Goal: Task Accomplishment & Management: Complete application form

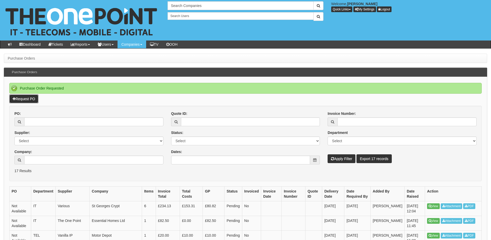
click at [22, 97] on link "Request PO" at bounding box center [23, 98] width 29 height 9
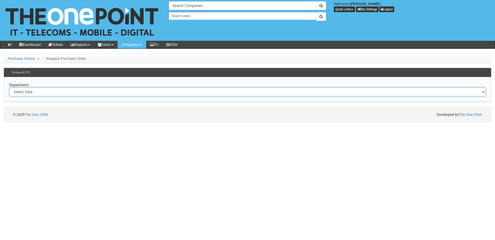
drag, startPoint x: 92, startPoint y: 91, endPoint x: 91, endPoint y: 95, distance: 4.3
click at [92, 91] on select "Select Dept Digital Internal IT Mobiles Marketing Telecoms" at bounding box center [247, 91] width 477 height 9
select select "?pipeID=&dept=IT"
click at [9, 87] on select "Select Dept Digital Internal IT Mobiles Marketing Telecoms" at bounding box center [247, 91] width 477 height 9
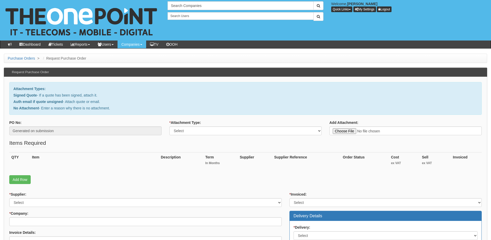
type input "C:\fakepath\Hako Machines Ltd - EOP2.pdf"
click at [176, 135] on div "* Attachment Type: Select Signed Quote Auth email with quote if unsigned No Att…" at bounding box center [246, 129] width 160 height 19
click at [194, 134] on select "Select Signed Quote Auth email with quote if unsigned No Attachment" at bounding box center [245, 130] width 152 height 9
click at [169, 126] on select "Select Signed Quote Auth email with quote if unsigned No Attachment" at bounding box center [245, 130] width 152 height 9
click at [182, 133] on select "Select Signed Quote Auth email with quote if unsigned No Attachment" at bounding box center [245, 130] width 152 height 9
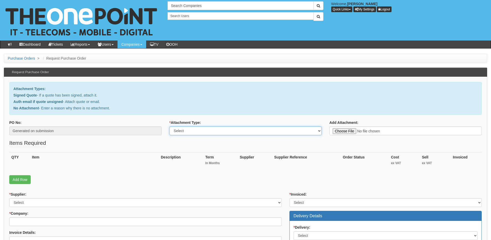
select select "Signed Quote"
click at [169, 126] on select "Select Signed Quote Auth email with quote if unsigned No Attachment" at bounding box center [245, 130] width 152 height 9
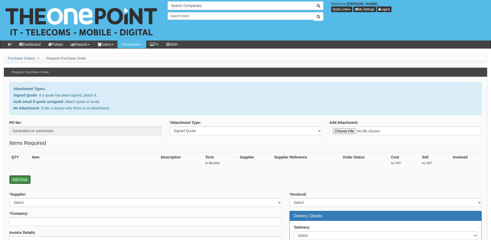
click at [24, 180] on link "Add Row" at bounding box center [19, 179] width 21 height 9
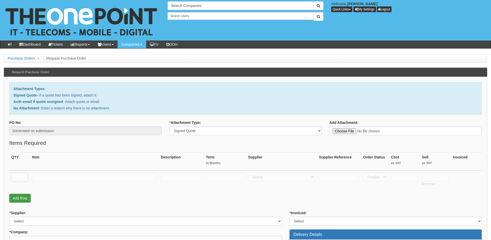
click at [24, 180] on input "text" at bounding box center [19, 177] width 17 height 9
paste input "M365 Exchange Online Plan 2"
type input "M365 Exchange Online Plan 2"
click at [59, 178] on input "text" at bounding box center [94, 177] width 125 height 9
paste input "M365 Exchange Online Plan 2"
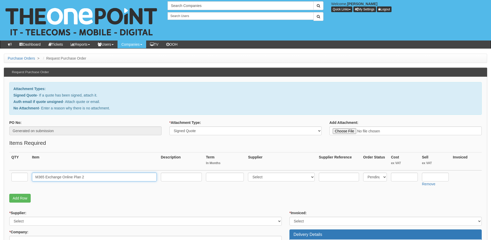
type input "M365 Exchange Online Plan 2"
click at [21, 174] on input "text" at bounding box center [19, 177] width 17 height 9
type input "9"
click at [221, 179] on input "text" at bounding box center [225, 177] width 38 height 9
type input "12"
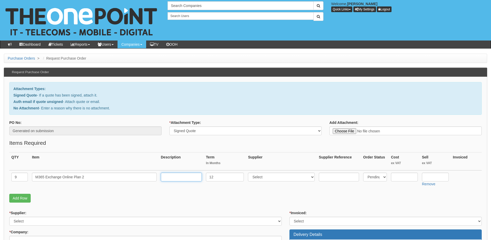
click at [182, 174] on input "text" at bounding box center [181, 177] width 41 height 9
type input "12-months"
click at [271, 179] on select "Select 123 REG.co.uk 1Password 3 4Gon AA Jones Electric Ltd Abzorb Access Group…" at bounding box center [281, 177] width 67 height 9
select select "291"
click at [249, 173] on select "Select 123 REG.co.uk 1Password 3 4Gon AA Jones Electric Ltd Abzorb Access Group…" at bounding box center [281, 177] width 67 height 9
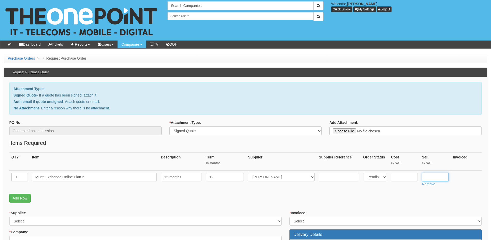
click at [439, 178] on input "text" at bounding box center [435, 177] width 27 height 9
type input "6.51"
click at [401, 172] on td at bounding box center [404, 179] width 31 height 18
click at [403, 173] on input "text" at bounding box center [404, 177] width 27 height 9
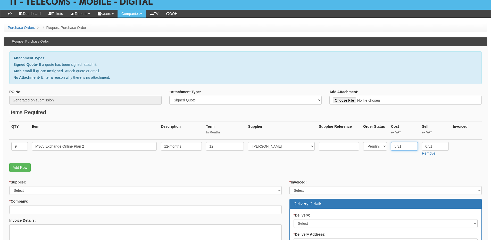
scroll to position [52, 0]
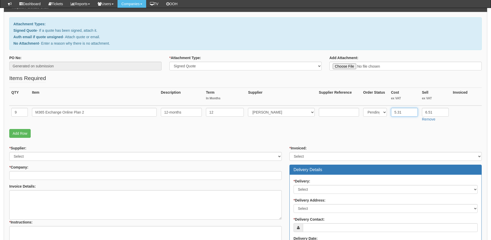
type input "5.31"
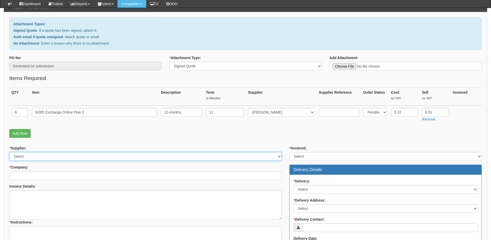
click at [48, 158] on select "Select 123 REG.co.uk 1Password 3 4Gon AA Jones Electric Ltd Abzorb Access Group…" at bounding box center [145, 156] width 273 height 9
select select "291"
click at [9, 152] on select "Select 123 REG.co.uk 1Password 3 4Gon AA Jones Electric Ltd Abzorb Access Group…" at bounding box center [145, 156] width 273 height 9
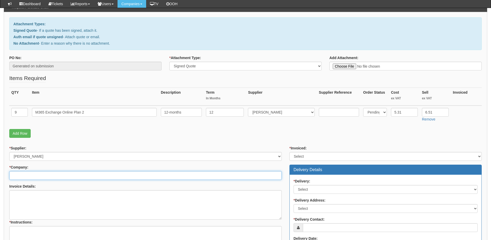
click at [39, 172] on input "* Company:" at bounding box center [145, 175] width 273 height 9
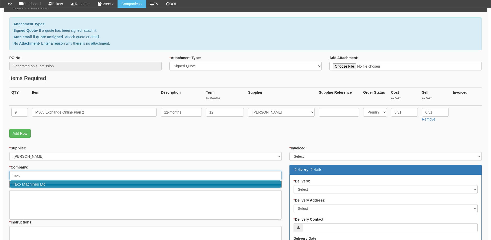
click at [39, 181] on link "Hako Machines Ltd" at bounding box center [146, 183] width 272 height 7
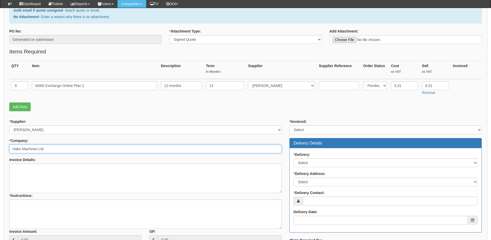
scroll to position [103, 0]
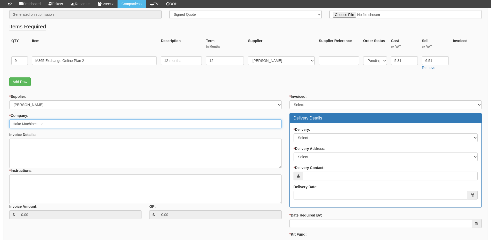
type input "Hako Machines Ltd"
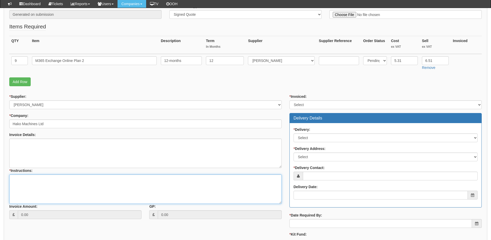
click at [39, 181] on textarea "* Instructions:" at bounding box center [145, 188] width 273 height 29
type textarea "9x new licences"
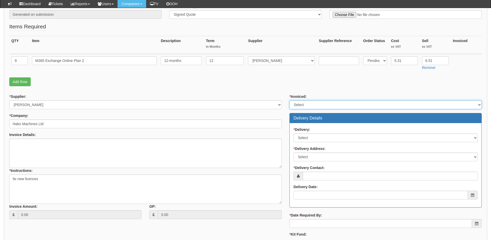
drag, startPoint x: 304, startPoint y: 102, endPoint x: 304, endPoint y: 107, distance: 4.4
click at [304, 102] on select "Select Yes No N/A STB (part of order)" at bounding box center [386, 104] width 192 height 9
select select "2"
click at [290, 100] on select "Select Yes No N/A STB (part of order)" at bounding box center [386, 104] width 192 height 9
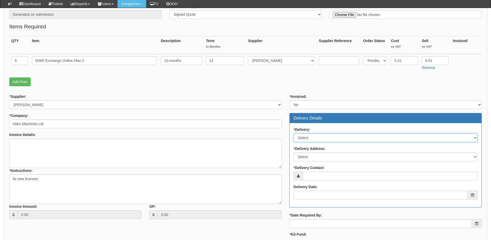
drag, startPoint x: 307, startPoint y: 138, endPoint x: 307, endPoint y: 141, distance: 3.1
click at [307, 138] on select "Select No Not Applicable Yes" at bounding box center [386, 137] width 184 height 9
select select "3"
click at [294, 133] on select "Select No Not Applicable Yes" at bounding box center [386, 137] width 184 height 9
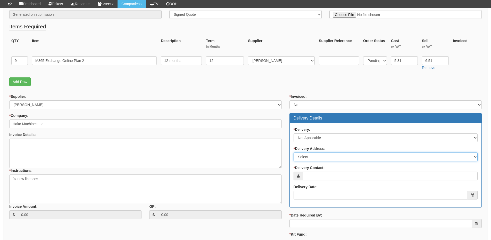
click at [308, 158] on select "Select Not Applicable Main Address - NN67UD Other" at bounding box center [386, 156] width 184 height 9
select select "N/A"
click at [294, 152] on select "Select Not Applicable Main Address - NN67UD Other" at bounding box center [386, 156] width 184 height 9
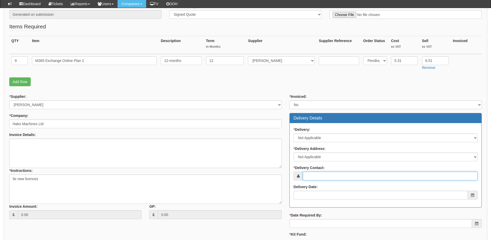
click at [311, 175] on input "* Delivery Contact:" at bounding box center [390, 176] width 175 height 9
type input "Elliott Morgan"
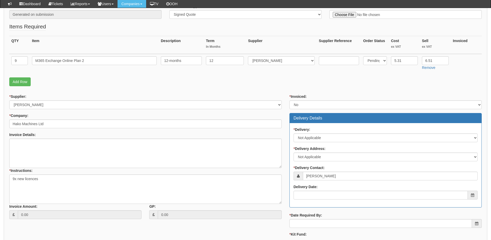
click at [340, 200] on div "* Delivery: Select No Not Applicable Yes * Delivery Address: Select Not Applica…" at bounding box center [386, 165] width 192 height 84
click at [339, 199] on input "Delivery Date:" at bounding box center [381, 195] width 174 height 9
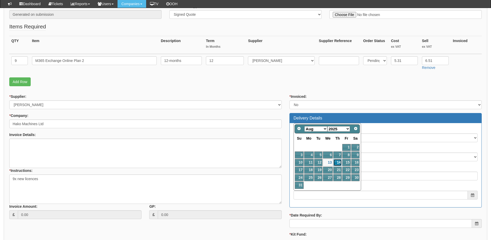
drag, startPoint x: 338, startPoint y: 163, endPoint x: 337, endPoint y: 172, distance: 8.8
click at [338, 163] on link "14" at bounding box center [337, 162] width 9 height 7
type input "2025-08-14"
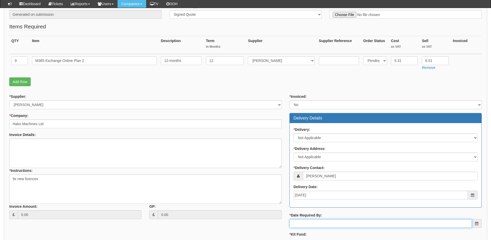
click at [320, 222] on input "* Date Required By:" at bounding box center [381, 223] width 183 height 9
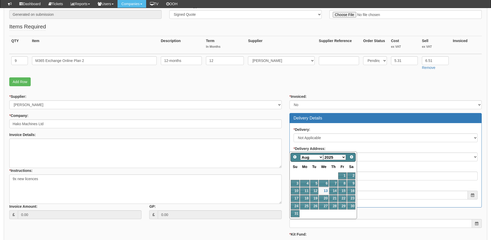
click at [338, 187] on td "14" at bounding box center [333, 190] width 9 height 7
type input "2025-08-14"
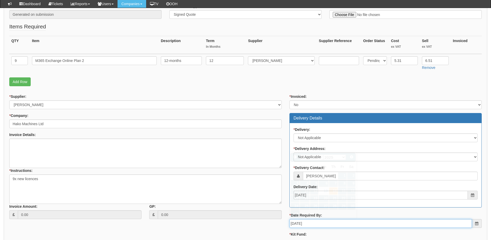
click at [323, 227] on input "2025-08-14" at bounding box center [381, 223] width 183 height 9
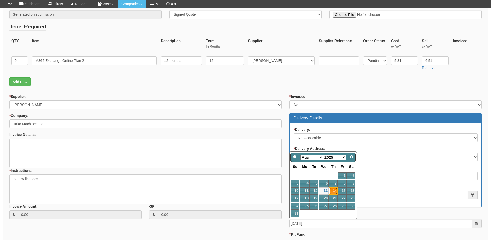
click at [336, 191] on link "14" at bounding box center [333, 190] width 9 height 7
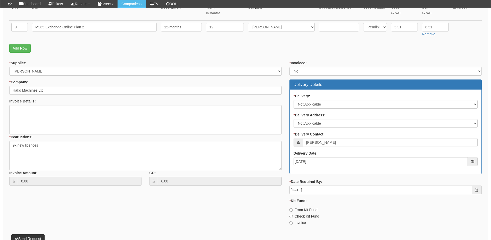
scroll to position [168, 0]
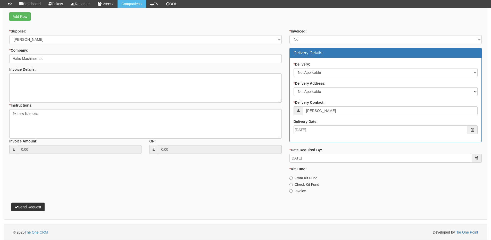
click at [301, 191] on label "Invoice" at bounding box center [298, 190] width 17 height 5
click at [293, 180] on input "Invoice" at bounding box center [291, 177] width 3 height 3
radio input "true"
click at [43, 206] on button "Send Request" at bounding box center [27, 206] width 33 height 9
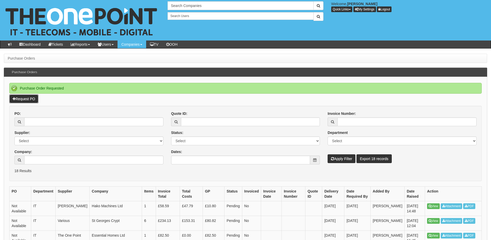
click at [21, 100] on link "Request PO" at bounding box center [23, 98] width 29 height 9
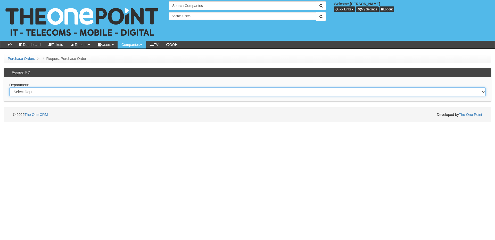
click at [64, 92] on select "Select Dept Digital Internal IT Mobiles Marketing Telecoms" at bounding box center [247, 91] width 477 height 9
select select "?pipeID=&dept=IT"
click at [9, 87] on select "Select Dept Digital Internal IT Mobiles Marketing Telecoms" at bounding box center [247, 91] width 477 height 9
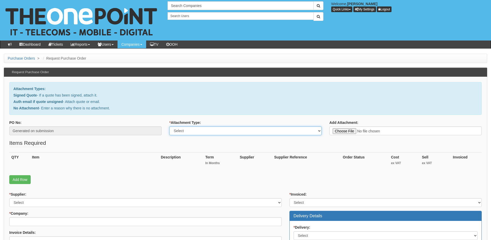
click at [196, 132] on select "Select Signed Quote Auth email with quote if unsigned No Attachment" at bounding box center [245, 130] width 152 height 9
select select "Signed Quote"
click at [169, 126] on select "Select Signed Quote Auth email with quote if unsigned No Attachment" at bounding box center [245, 130] width 152 height 9
type input "C:\fakepath\Thompson Commercials - Laptop - Grimsby.pdf"
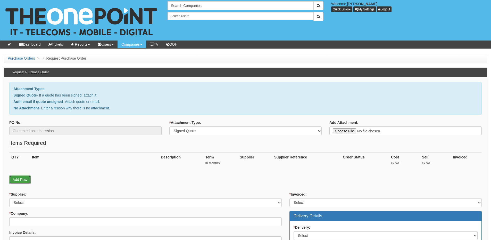
click at [23, 175] on link "Add Row" at bounding box center [19, 179] width 21 height 9
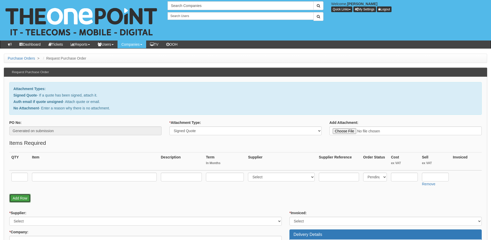
click at [21, 197] on link "Add Row" at bounding box center [19, 198] width 21 height 9
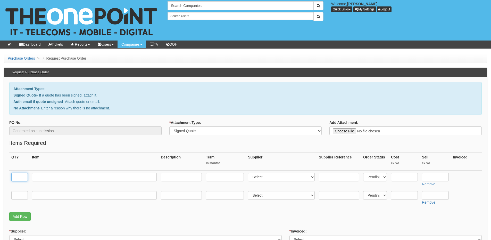
click at [19, 176] on input "text" at bounding box center [19, 177] width 17 height 9
type input "1"
click at [17, 194] on input "text" at bounding box center [19, 195] width 17 height 9
type input "1"
click at [49, 196] on input "text" at bounding box center [94, 195] width 125 height 9
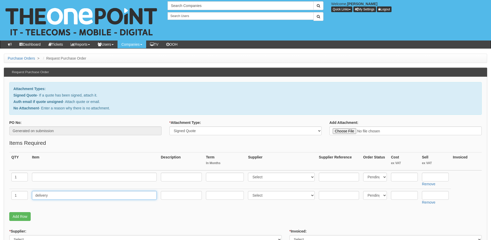
click at [35, 197] on input "delivery" at bounding box center [94, 195] width 125 height 9
type input "Delivery"
click at [428, 195] on input "text" at bounding box center [435, 195] width 27 height 9
type input "12.50"
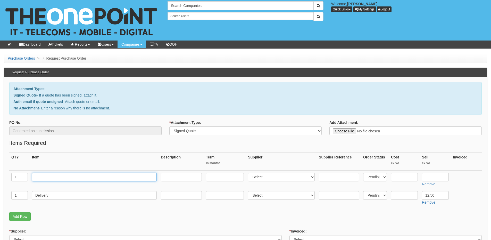
click at [65, 177] on input "text" at bounding box center [94, 177] width 125 height 9
paste input "HP 250"
type input "HP 250"
click at [167, 180] on input "text" at bounding box center [181, 177] width 41 height 9
paste input "i5, 16GB RAM, 256GB SSD , Windows 11 Pro & 15.6" Screen"
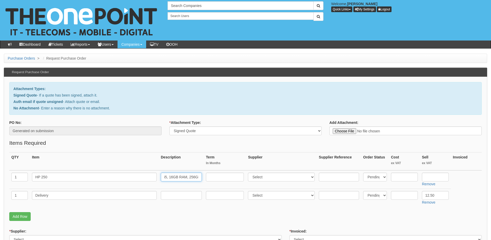
scroll to position [0, 64]
type input "i5, 16GB RAM, 256GB SSD , Windows 11 Pro & 15.6" Screen"
click at [275, 179] on select "Select 123 REG.co.uk 1Password 3 4Gon AA Jones Electric Ltd Abzorb Access Group…" at bounding box center [281, 177] width 67 height 9
select select "87"
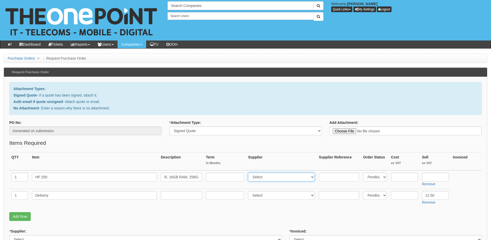
click at [249, 173] on select "Select 123 REG.co.uk 1Password 3 4Gon AA Jones Electric Ltd Abzorb Access Group…" at bounding box center [281, 177] width 67 height 9
click at [432, 177] on input "text" at bounding box center [435, 177] width 27 height 9
paste input "550.18"
type input "550.18"
click at [401, 182] on td at bounding box center [404, 179] width 31 height 19
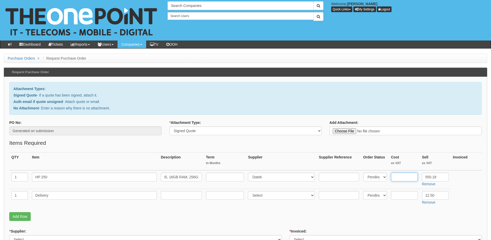
click at [399, 176] on input "text" at bounding box center [404, 177] width 27 height 9
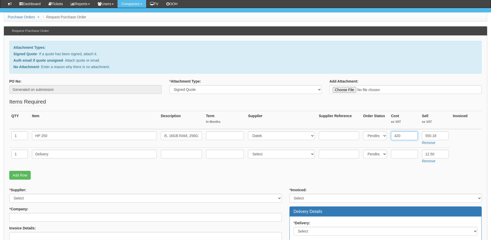
scroll to position [52, 0]
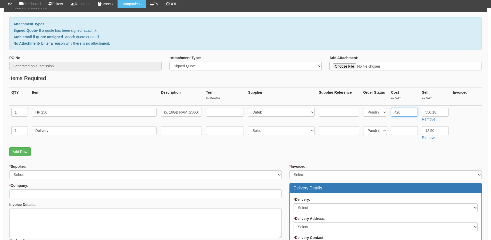
type input "420"
click at [329, 113] on input "text" at bounding box center [339, 112] width 40 height 9
paste input "AK9U4AT"
type input "AK9U4AT"
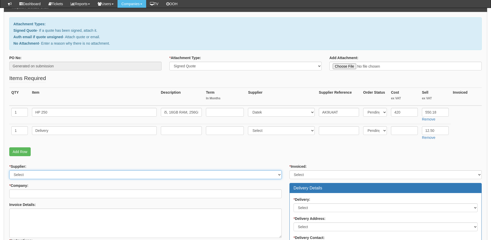
click at [34, 174] on select "Select 123 [DOMAIN_NAME] 1Password 3 4Gon [PERSON_NAME] Electric Ltd Abzorb Acc…" at bounding box center [145, 174] width 273 height 9
click at [9, 170] on select "Select 123 [DOMAIN_NAME] 1Password 3 4Gon [PERSON_NAME] Electric Ltd Abzorb Acc…" at bounding box center [145, 174] width 273 height 9
click at [34, 174] on select "Select 123 REG.co.uk 1Password 3 4Gon AA Jones Electric Ltd Abzorb Access Group…" at bounding box center [145, 174] width 273 height 9
select select "87"
click at [9, 170] on select "Select 123 REG.co.uk 1Password 3 4Gon AA Jones Electric Ltd Abzorb Access Group…" at bounding box center [145, 174] width 273 height 9
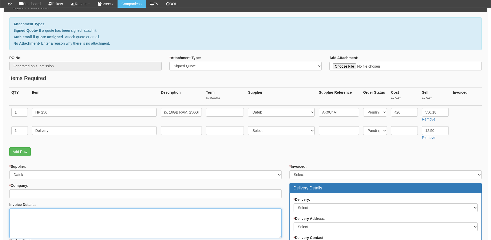
click at [28, 219] on textarea "Invoice Details:" at bounding box center [145, 222] width 273 height 29
paste textarea "PURCHASE ORDER No. 10BCA0000220"
type textarea "PURCHASE ORDER No. 10BCA0000220"
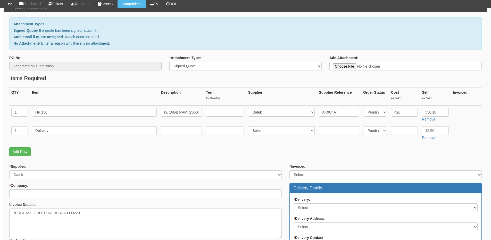
click at [29, 189] on div "* Company:" at bounding box center [145, 190] width 273 height 15
click at [28, 194] on input "* Company:" at bounding box center [145, 193] width 273 height 9
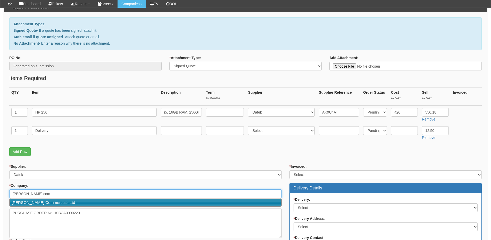
click at [41, 203] on link "[PERSON_NAME] Commercials Ltd" at bounding box center [146, 202] width 272 height 7
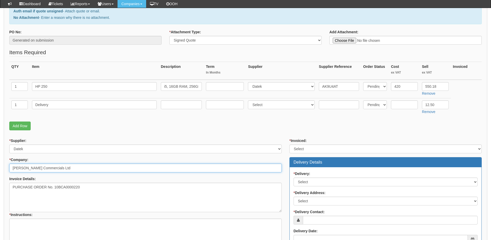
scroll to position [129, 0]
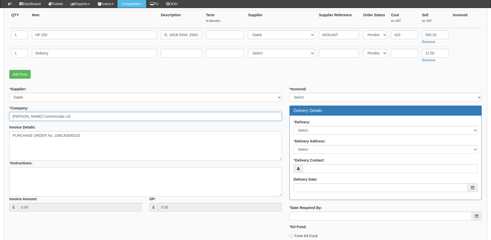
type input "[PERSON_NAME] Commercials Ltd"
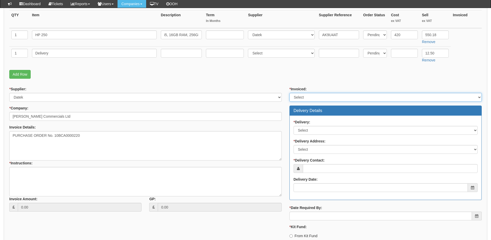
click at [298, 94] on select "Select Yes No N/A STB (part of order)" at bounding box center [386, 97] width 192 height 9
click at [290, 93] on select "Select Yes No N/A STB (part of order)" at bounding box center [386, 97] width 192 height 9
click at [299, 99] on select "Select Yes No N/A STB (part of order)" at bounding box center [386, 97] width 192 height 9
select select "2"
click at [290, 93] on select "Select Yes No N/A STB (part of order)" at bounding box center [386, 97] width 192 height 9
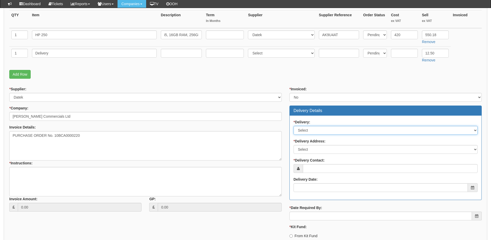
click at [307, 130] on select "Select No Not Applicable Yes" at bounding box center [386, 130] width 184 height 9
select select "1"
click at [294, 126] on select "Select No Not Applicable Yes" at bounding box center [386, 130] width 184 height 9
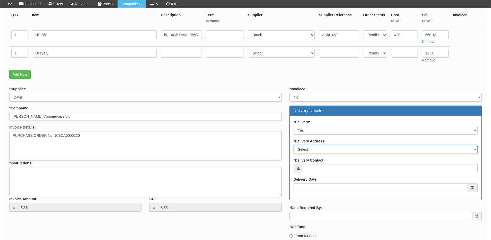
click at [308, 151] on select "Select Not Applicable Main Address - HU3 4UQ Other" at bounding box center [386, 149] width 184 height 9
select select "other"
click at [294, 145] on select "Select Not Applicable Main Address - HU3 4UQ Other" at bounding box center [386, 149] width 184 height 9
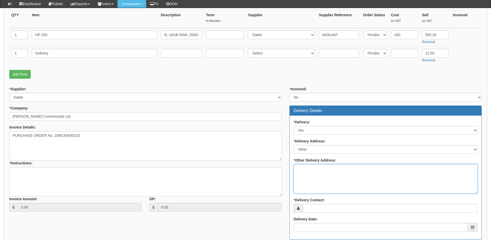
click at [307, 175] on textarea "* Other Delivery Address:" at bounding box center [386, 178] width 184 height 29
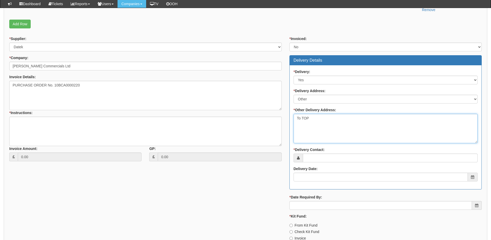
scroll to position [181, 0]
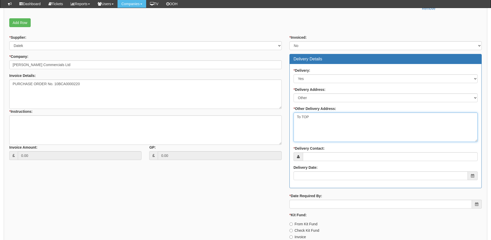
type textarea "To TOP"
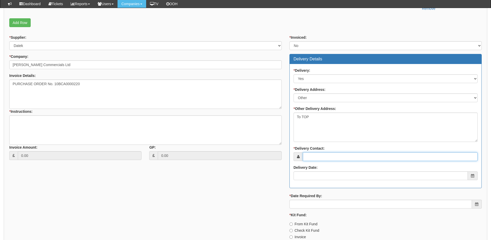
click at [317, 156] on input "* Delivery Contact:" at bounding box center [390, 156] width 175 height 9
type input "Cara Innes"
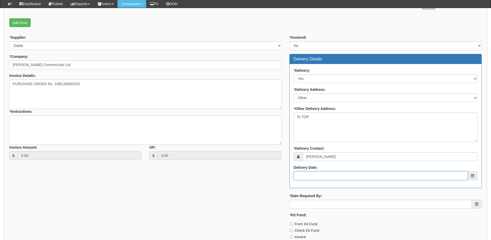
click at [322, 177] on input "Delivery Date:" at bounding box center [381, 175] width 174 height 9
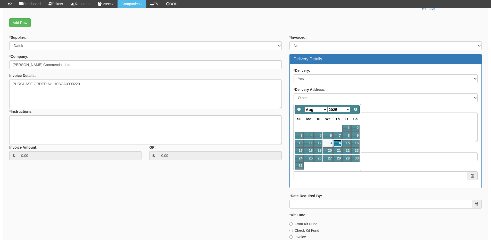
click at [340, 143] on link "14" at bounding box center [337, 143] width 9 height 7
type input "2025-08-14"
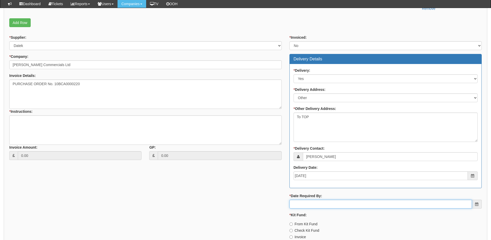
click at [330, 205] on input "* Date Required By:" at bounding box center [381, 204] width 183 height 9
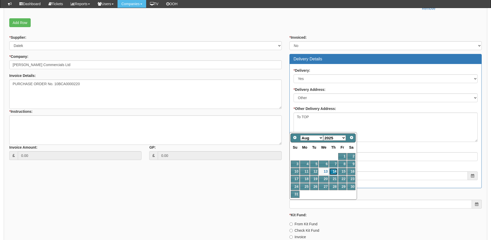
click at [333, 170] on link "14" at bounding box center [333, 171] width 9 height 7
type input "2025-08-14"
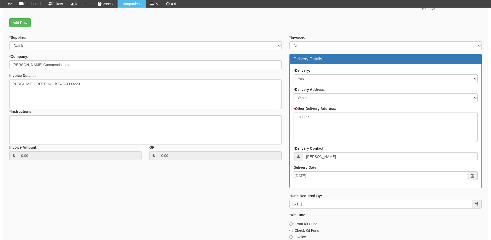
click at [302, 236] on label "Invoice" at bounding box center [298, 236] width 17 height 5
click at [293, 226] on input "Invoice" at bounding box center [291, 223] width 3 height 3
radio input "true"
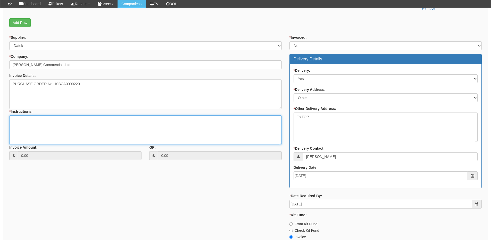
click at [70, 128] on textarea "* Instructions:" at bounding box center [145, 129] width 273 height 29
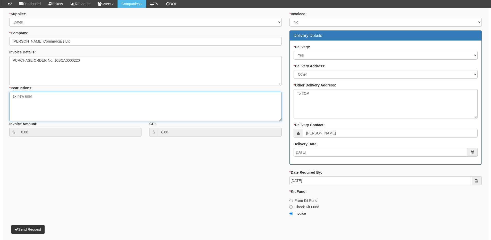
scroll to position [226, 0]
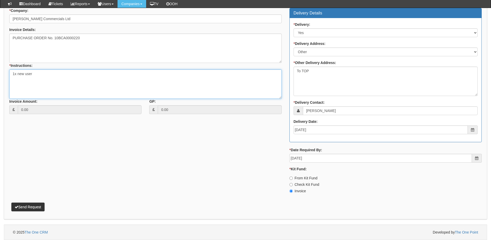
type textarea "1x new user"
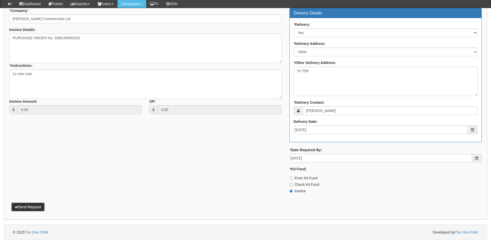
click at [33, 207] on button "Send Request" at bounding box center [27, 206] width 33 height 9
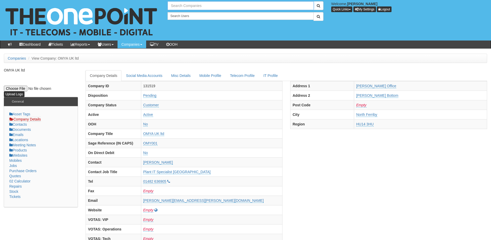
click at [183, 5] on input "text" at bounding box center [241, 5] width 146 height 9
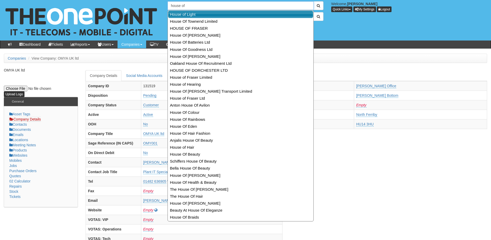
click at [186, 13] on link "House of Light" at bounding box center [240, 14] width 145 height 7
type input "House of Light"
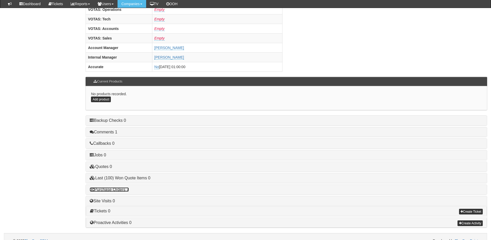
click at [119, 189] on link "Purchase Orders 7" at bounding box center [109, 189] width 39 height 4
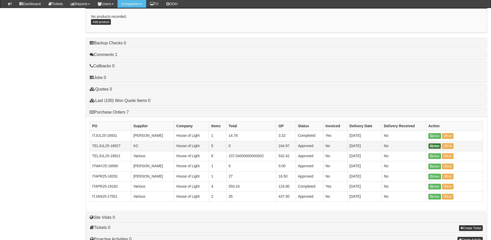
scroll to position [283, 0]
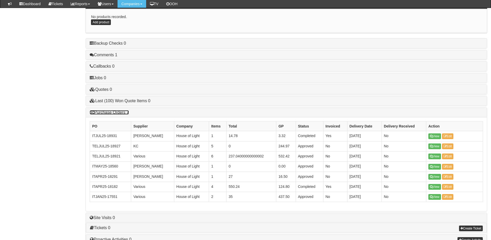
click at [103, 113] on link "Purchase Orders 7" at bounding box center [109, 112] width 39 height 4
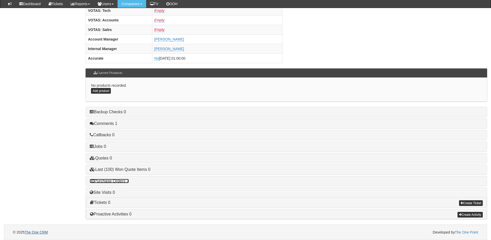
scroll to position [215, 0]
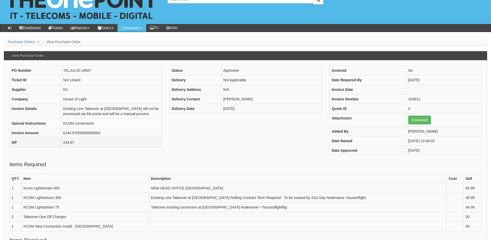
scroll to position [26, 0]
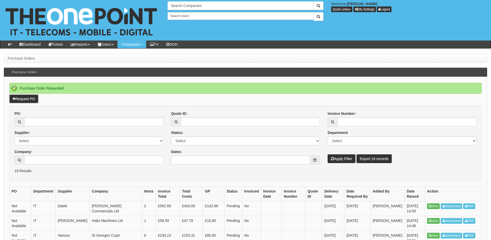
click at [28, 96] on link "Request PO" at bounding box center [23, 98] width 29 height 9
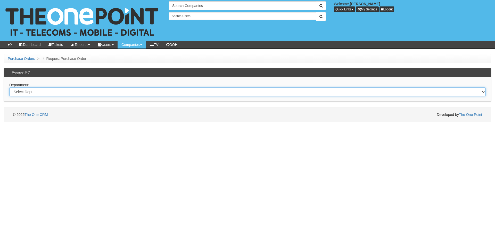
click at [71, 93] on select "Select Dept Digital Internal IT Mobiles Marketing Telecoms" at bounding box center [247, 91] width 477 height 9
select select "?pipeID=&dept=IT"
click at [9, 87] on select "Select Dept Digital Internal IT Mobiles Marketing Telecoms" at bounding box center [247, 91] width 477 height 9
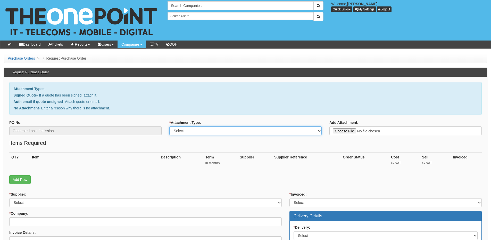
click at [186, 133] on select "Select Signed Quote Auth email with quote if unsigned No Attachment" at bounding box center [245, 130] width 152 height 9
select select "Signed Quote"
click at [169, 126] on select "Select Signed Quote Auth email with quote if unsigned No Attachment" at bounding box center [245, 130] width 152 height 9
type input "C:\fakepath\Passion For Support - IT Support (1).pdf"
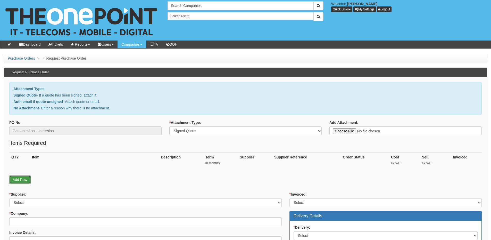
click at [24, 180] on link "Add Row" at bounding box center [19, 179] width 21 height 9
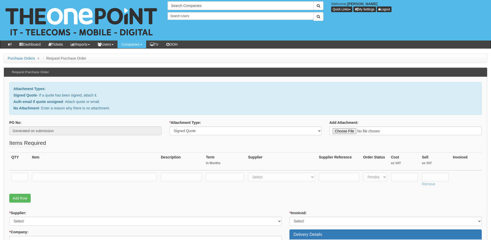
click at [23, 190] on div "QTY Item Description Term In Months Supplier Supplier Reference Order Status Co…" at bounding box center [245, 173] width 473 height 42
click at [26, 200] on link "Add Row" at bounding box center [19, 198] width 21 height 9
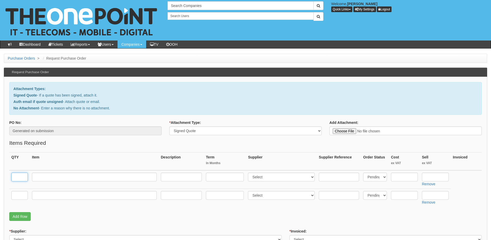
click at [20, 175] on input "text" at bounding box center [19, 177] width 17 height 9
type input "5"
click at [19, 190] on td at bounding box center [19, 198] width 21 height 18
click at [18, 191] on input "text" at bounding box center [19, 195] width 17 height 9
type input "3"
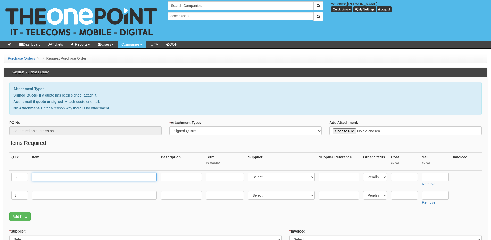
click at [54, 179] on input "text" at bounding box center [94, 177] width 125 height 9
paste input "The One Plan 0-9 Devices"
click at [110, 177] on input "The One Plan 0-9 Devices" at bounding box center [94, 177] width 125 height 9
paste input "Alan, Charlene, Julie, Lussy,Jo"
type input "The One Plan 0-9 Devices - Alan, Charlene, Julie, Lussy,Jo"
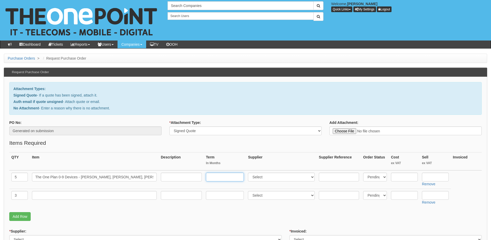
click at [228, 176] on input "text" at bounding box center [225, 177] width 38 height 9
type input "36"
click at [265, 176] on select "Select 123 REG.co.uk 1Password 3 4Gon AA Jones Electric Ltd Abzorb Access Group…" at bounding box center [281, 177] width 67 height 9
select select "81"
click at [249, 173] on select "Select 123 REG.co.uk 1Password 3 4Gon AA Jones Electric Ltd Abzorb Access Group…" at bounding box center [281, 177] width 67 height 9
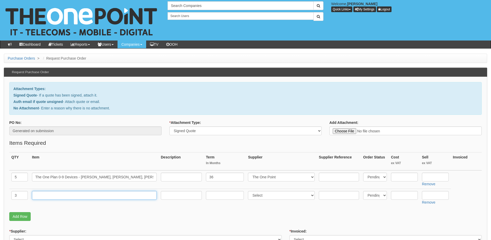
click at [90, 199] on input "text" at bounding box center [94, 195] width 125 height 9
paste input "Microsoft 365 Business Standard"
type input "Microsoft 365 Business Standard"
click at [224, 199] on input "text" at bounding box center [225, 195] width 38 height 9
type input "36"
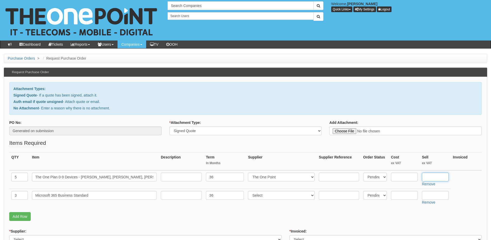
click at [432, 177] on input "text" at bounding box center [435, 177] width 27 height 9
click at [431, 196] on input "text" at bounding box center [435, 195] width 27 height 9
type input "10.08"
click at [402, 194] on input "text" at bounding box center [404, 195] width 27 height 9
type input "8.22"
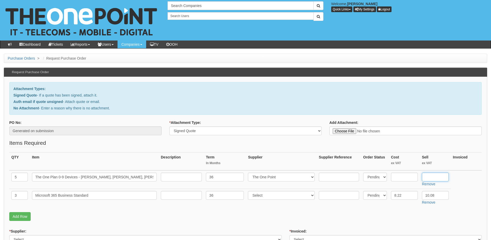
click at [441, 176] on input "text" at bounding box center [435, 177] width 27 height 9
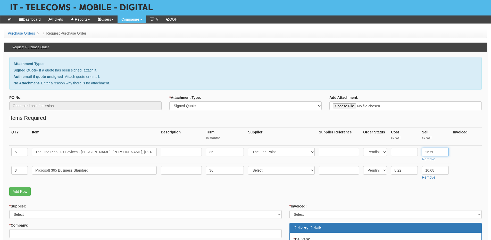
scroll to position [26, 0]
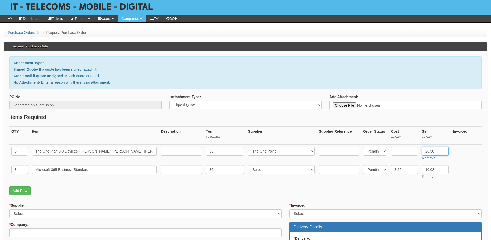
type input "26.50"
click at [254, 170] on select "Select 123 [DOMAIN_NAME] 1Password 3 4Gon [PERSON_NAME] Electric Ltd Abzorb Acc…" at bounding box center [281, 169] width 67 height 9
select select "291"
click at [249, 165] on select "Select 123 [DOMAIN_NAME] 1Password 3 4Gon [PERSON_NAME] Electric Ltd Abzorb Acc…" at bounding box center [281, 169] width 67 height 9
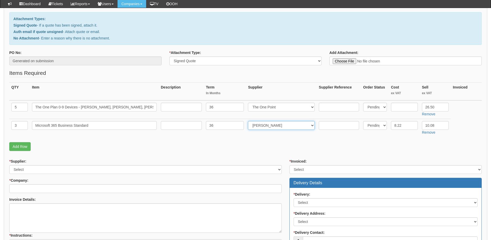
scroll to position [103, 0]
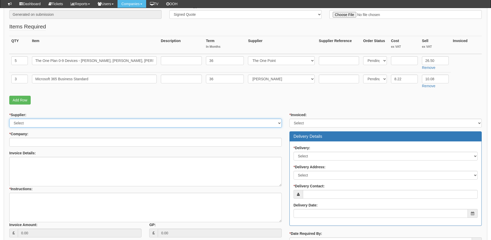
click at [61, 125] on select "Select 123 [DOMAIN_NAME] 1Password 3 4Gon [PERSON_NAME] Electric Ltd Abzorb Acc…" at bounding box center [145, 123] width 273 height 9
select select "124"
click at [9, 119] on select "Select 123 [DOMAIN_NAME] 1Password 3 4Gon [PERSON_NAME] Electric Ltd Abzorb Acc…" at bounding box center [145, 123] width 273 height 9
click at [59, 141] on input "* Company:" at bounding box center [145, 142] width 273 height 9
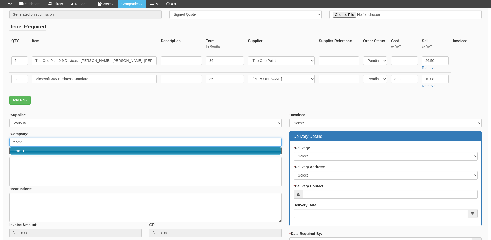
click at [57, 149] on link "TeamIT" at bounding box center [146, 150] width 272 height 7
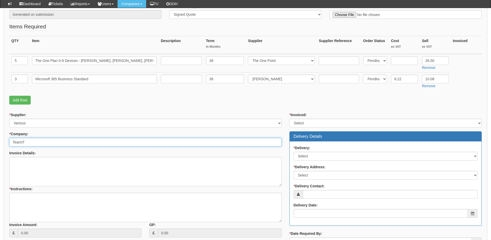
type input "TeamIT"
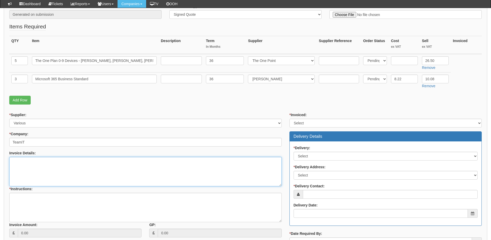
click at [39, 175] on textarea "Invoice Details:" at bounding box center [145, 171] width 273 height 29
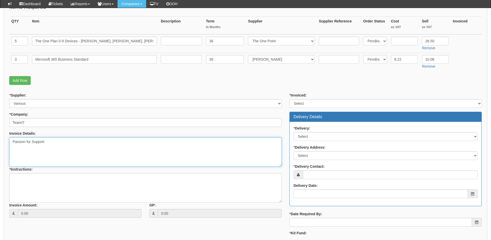
scroll to position [155, 0]
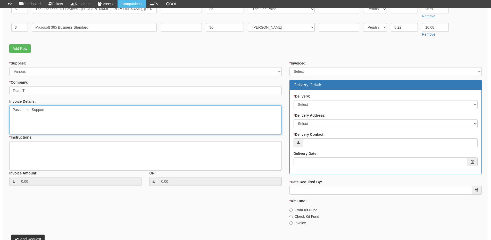
type textarea "Passion for Support"
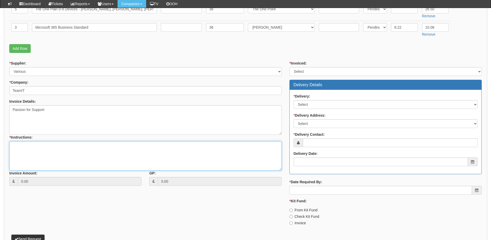
click at [34, 150] on textarea "* Instructions:" at bounding box center [145, 155] width 273 height 29
type textarea "Team it migration"
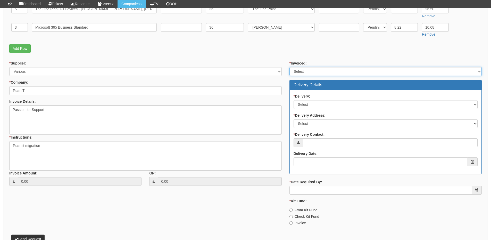
drag, startPoint x: 320, startPoint y: 69, endPoint x: 315, endPoint y: 75, distance: 7.9
click at [320, 69] on select "Select Yes No N/A STB (part of order)" at bounding box center [386, 71] width 192 height 9
select select "2"
click at [290, 67] on select "Select Yes No N/A STB (part of order)" at bounding box center [386, 71] width 192 height 9
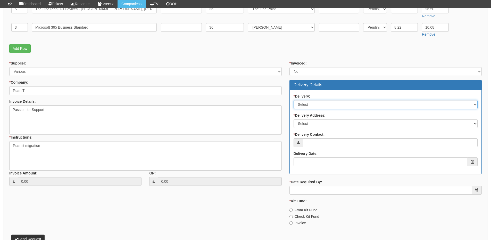
drag, startPoint x: 305, startPoint y: 103, endPoint x: 305, endPoint y: 108, distance: 4.9
click at [305, 103] on select "Select No Not Applicable Yes" at bounding box center [386, 104] width 184 height 9
select select "3"
click at [294, 100] on select "Select No Not Applicable Yes" at bounding box center [386, 104] width 184 height 9
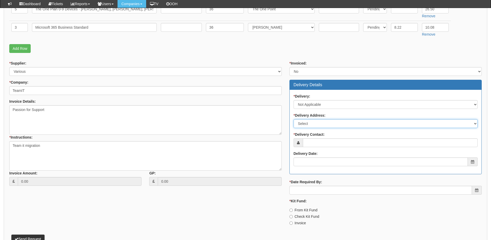
click at [306, 125] on select "Select Not Applicable Main Address - WF8 4HY Other" at bounding box center [386, 123] width 184 height 9
select select "N/A"
click at [294, 119] on select "Select Not Applicable Main Address - WF8 4HY Other" at bounding box center [386, 123] width 184 height 9
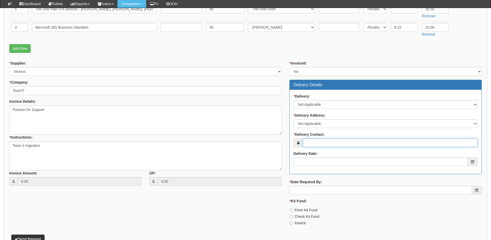
click at [313, 143] on input "* Delivery Contact:" at bounding box center [390, 142] width 175 height 9
click at [316, 143] on input "* Delivery Contact:" at bounding box center [390, 142] width 175 height 9
paste input "Alan Sherwood"
type input "Alan Sherwood"
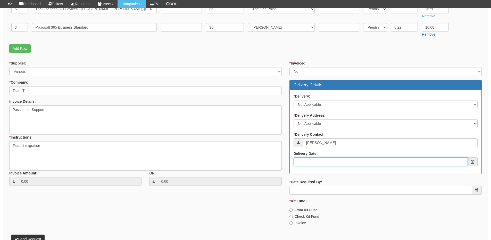
click at [321, 161] on input "Delivery Date:" at bounding box center [381, 161] width 174 height 9
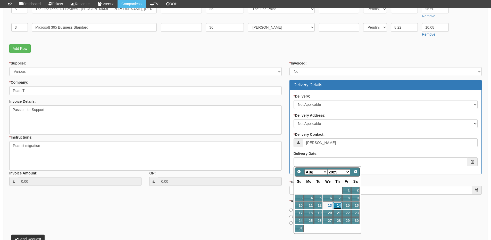
click at [338, 205] on link "14" at bounding box center [337, 205] width 9 height 7
type input "2025-08-14"
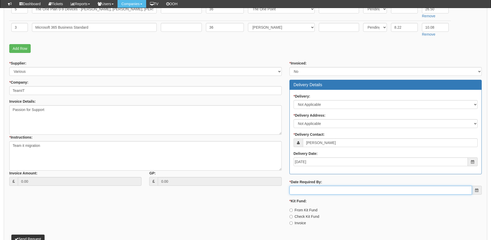
click at [326, 193] on input "* Date Required By:" at bounding box center [381, 190] width 183 height 9
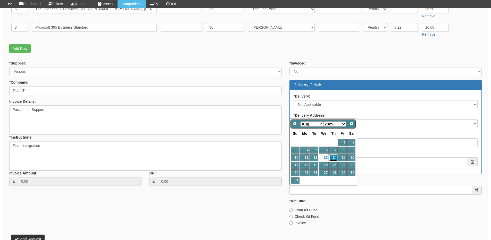
click at [332, 158] on link "14" at bounding box center [333, 157] width 9 height 7
type input "2025-08-14"
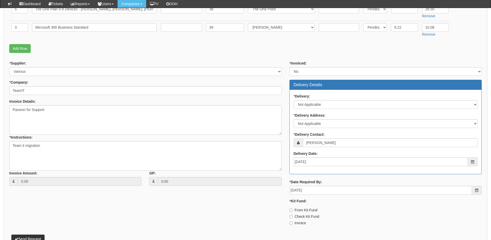
click at [295, 222] on label "Invoice" at bounding box center [298, 222] width 17 height 5
click at [293, 212] on input "Invoice" at bounding box center [291, 209] width 3 height 3
radio input "true"
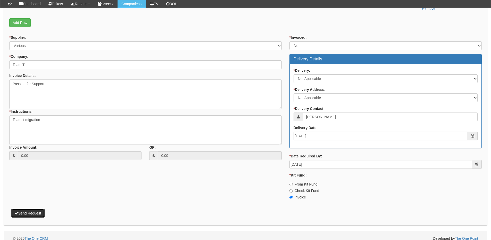
click at [36, 212] on button "Send Request" at bounding box center [27, 213] width 33 height 9
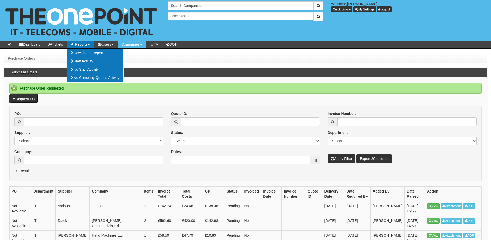
click at [35, 99] on link "Request PO" at bounding box center [23, 98] width 29 height 9
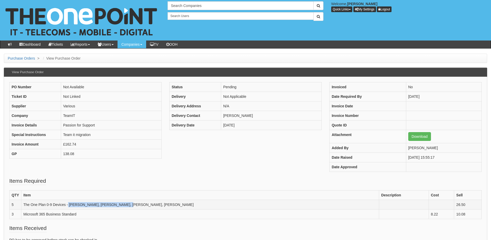
drag, startPoint x: 68, startPoint y: 205, endPoint x: 121, endPoint y: 207, distance: 52.4
click at [121, 207] on td "The One Plan 0-9 Devices - Alan, Charlene, Julie, Lussy,Jo" at bounding box center [200, 205] width 358 height 10
copy td "Alan, Charlene, Julie, Lussy,Jo"
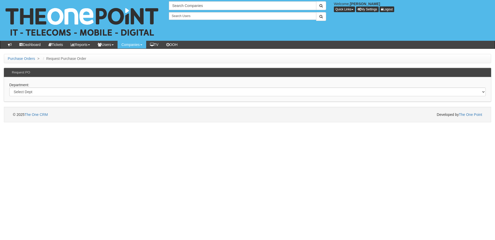
click at [47, 87] on div "Department: Select Dept Digital Internal IT Mobiles Marketing Telecoms" at bounding box center [247, 89] width 487 height 25
click at [46, 93] on select "Select Dept Digital Internal IT Mobiles Marketing Telecoms" at bounding box center [247, 91] width 477 height 9
select select "?pipeID=&dept=IT"
click at [9, 87] on select "Select Dept Digital Internal IT Mobiles Marketing Telecoms" at bounding box center [247, 91] width 477 height 9
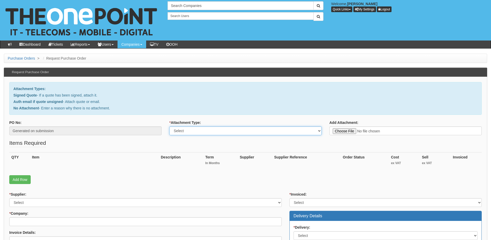
click at [201, 131] on select "Select Signed Quote Auth email with quote if unsigned No Attachment" at bounding box center [245, 130] width 152 height 9
select select "Auth email if quote unsigned"
click at [169, 126] on select "Select Signed Quote Auth email with quote if unsigned No Attachment" at bounding box center [245, 130] width 152 height 9
type input "C:\fakepath\RE_ Hardware fund (1).msg"
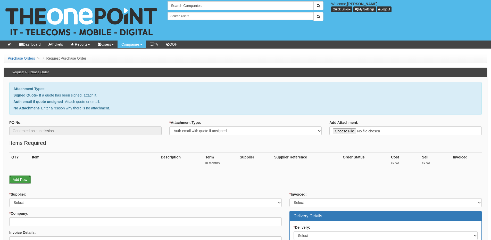
click at [29, 179] on link "Add Row" at bounding box center [19, 179] width 21 height 9
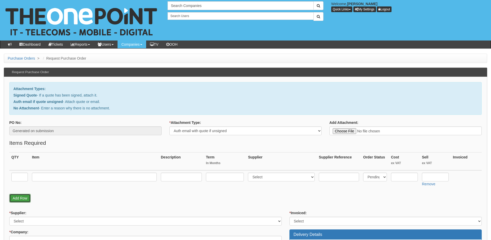
click at [23, 196] on link "Add Row" at bounding box center [19, 198] width 21 height 9
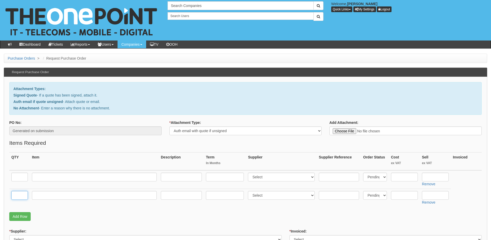
click at [19, 195] on input "text" at bounding box center [19, 195] width 17 height 9
type input "1"
click at [46, 197] on input "text" at bounding box center [94, 195] width 125 height 9
type input "Delivery"
click at [437, 196] on input "text" at bounding box center [435, 195] width 27 height 9
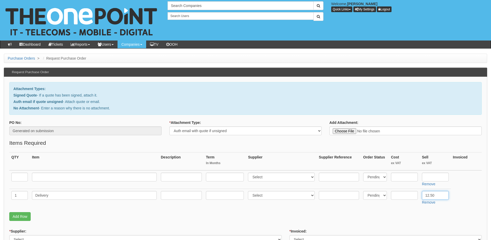
type input "12.50"
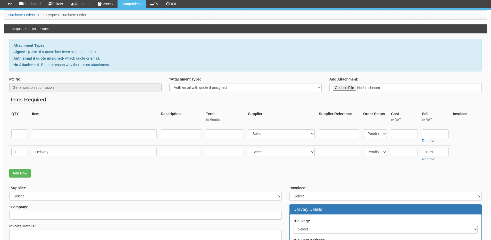
scroll to position [77, 0]
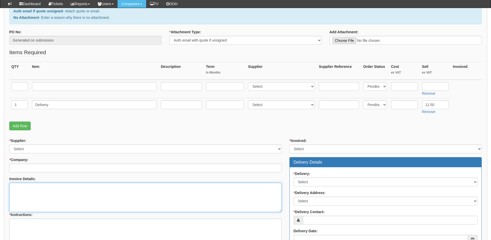
click at [41, 200] on textarea "Invoice Details:" at bounding box center [145, 197] width 273 height 29
paste textarea "PURCHASE ORDER No. 10BCA0000221"
type textarea "PURCHASE ORDER No. 10BCA0000221"
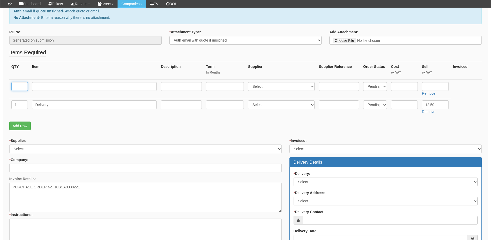
click at [22, 87] on input "text" at bounding box center [19, 86] width 17 height 9
type input "1"
click at [41, 86] on input "text" at bounding box center [94, 86] width 125 height 9
click at [83, 86] on input "text" at bounding box center [94, 86] width 125 height 9
click at [69, 86] on input "text" at bounding box center [94, 86] width 125 height 9
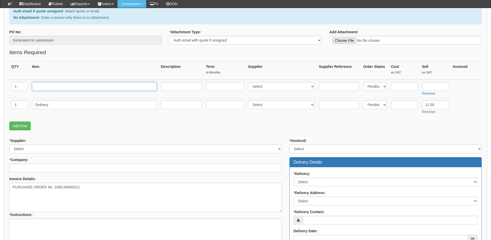
paste input "Apple AirPods 4"
type input "Apple AirPods 4"
click at [396, 86] on input "text" at bounding box center [404, 86] width 27 height 9
type input "137.35"
click at [432, 88] on input "text" at bounding box center [435, 86] width 27 height 9
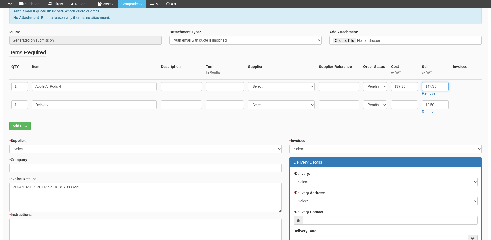
type input "147.35"
click at [264, 85] on select "Select 123 REG.co.uk 1Password 3 4Gon AA Jones Electric Ltd Abzorb Access Group…" at bounding box center [281, 86] width 67 height 9
select select "19"
click at [249, 82] on select "Select 123 REG.co.uk 1Password 3 4Gon AA Jones Electric Ltd Abzorb Access Group…" at bounding box center [281, 86] width 67 height 9
click at [327, 84] on input "text" at bounding box center [339, 86] width 40 height 9
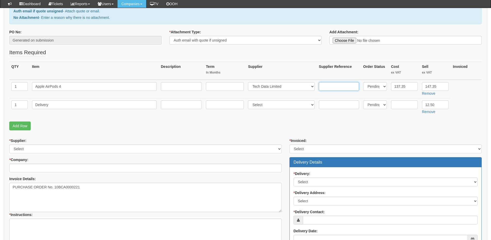
paste input "10460659"
type input "10460659"
click at [29, 148] on select "Select 123 REG.co.uk 1Password 3 4Gon AA Jones Electric Ltd Abzorb Access Group…" at bounding box center [145, 148] width 273 height 9
select select "19"
click at [9, 144] on select "Select 123 REG.co.uk 1Password 3 4Gon AA Jones Electric Ltd Abzorb Access Group…" at bounding box center [145, 148] width 273 height 9
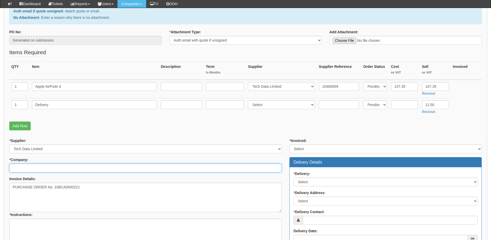
click at [40, 168] on input "* Company:" at bounding box center [145, 168] width 273 height 9
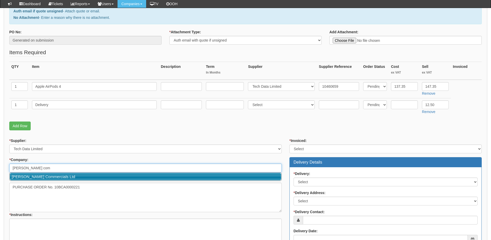
click at [37, 177] on link "[PERSON_NAME] Commercials Ltd" at bounding box center [146, 176] width 272 height 7
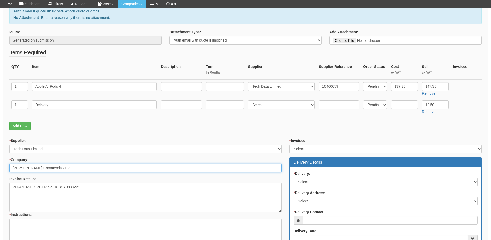
type input "[PERSON_NAME] Commercials Ltd"
click at [311, 150] on select "Select Yes No N/A STB (part of order)" at bounding box center [386, 148] width 192 height 9
select select "2"
click at [290, 144] on select "Select Yes No N/A STB (part of order)" at bounding box center [386, 148] width 192 height 9
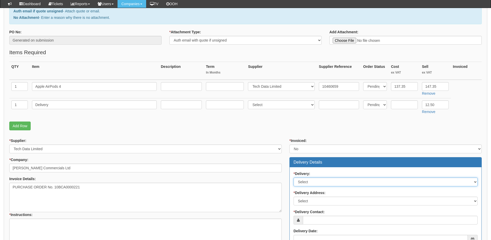
click at [308, 180] on select "Select No Not Applicable Yes" at bounding box center [386, 181] width 184 height 9
select select "1"
click at [294, 177] on select "Select No Not Applicable Yes" at bounding box center [386, 181] width 184 height 9
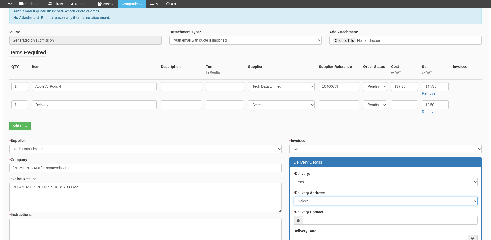
click at [307, 200] on select "Select Not Applicable Main Address - HU3 4UQ Other" at bounding box center [386, 201] width 184 height 9
select select "company_main_address"
click at [294, 197] on select "Select Not Applicable Main Address - HU3 4UQ Other" at bounding box center [386, 201] width 184 height 9
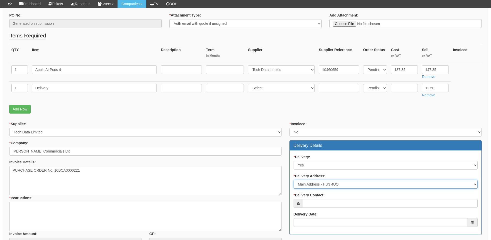
scroll to position [103, 0]
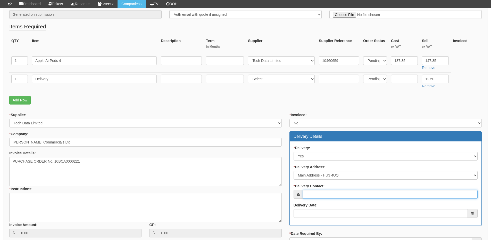
click at [322, 197] on input "* Delivery Contact:" at bounding box center [390, 194] width 175 height 9
type input "[PERSON_NAME]"
click at [328, 214] on input "Delivery Date:" at bounding box center [381, 213] width 174 height 9
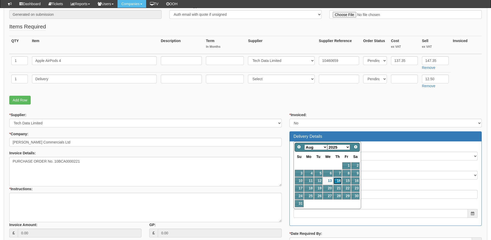
click at [338, 182] on link "14" at bounding box center [337, 180] width 9 height 7
type input "2025-08-14"
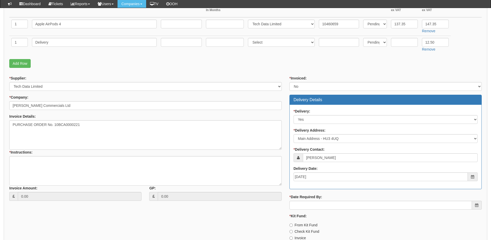
scroll to position [181, 0]
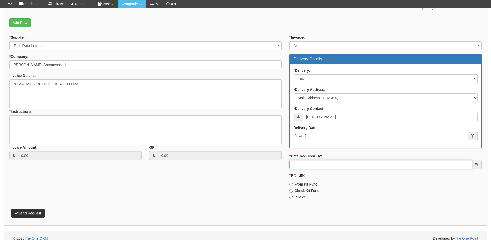
click at [323, 163] on input "* Date Required By:" at bounding box center [381, 164] width 183 height 9
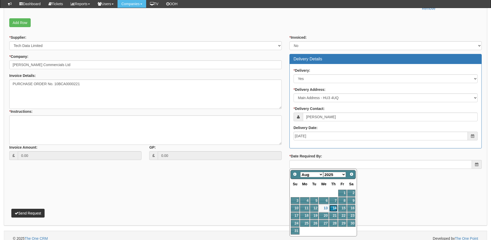
click at [335, 207] on link "14" at bounding box center [333, 208] width 9 height 7
type input "2025-08-14"
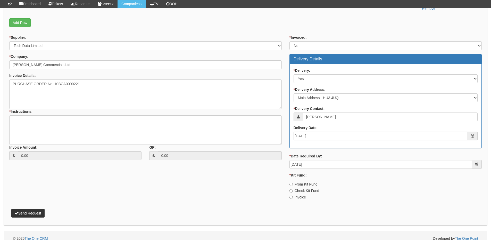
click at [299, 198] on label "Invoice" at bounding box center [298, 196] width 17 height 5
click at [293, 186] on input "Invoice" at bounding box center [291, 184] width 3 height 3
radio input "true"
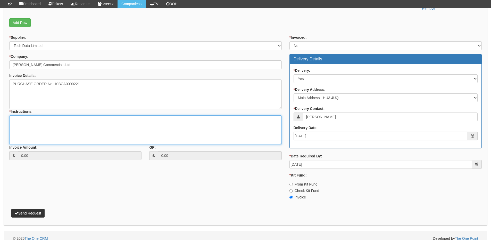
click at [67, 132] on textarea "* Instructions:" at bounding box center [145, 129] width 273 height 29
type textarea "Hardware only"
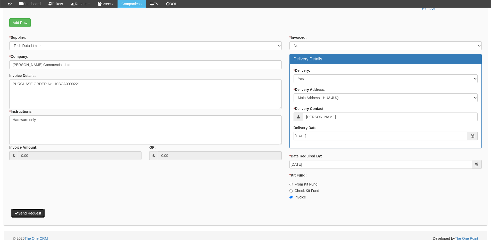
click at [32, 214] on button "Send Request" at bounding box center [27, 213] width 33 height 9
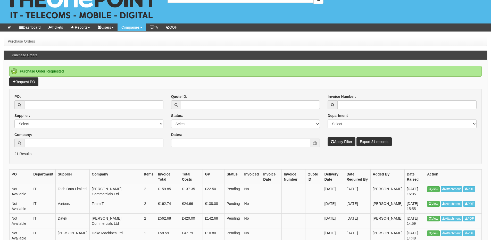
scroll to position [26, 0]
